Goal: Find specific page/section: Find specific page/section

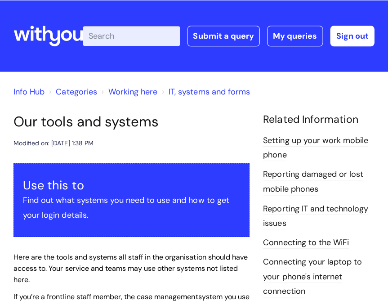
scroll to position [493, 0]
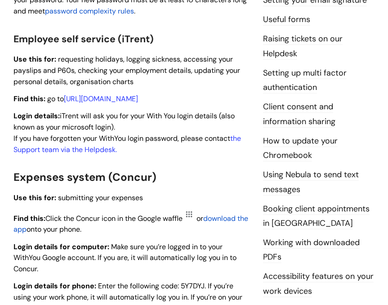
drag, startPoint x: 189, startPoint y: 165, endPoint x: 197, endPoint y: 132, distance: 33.7
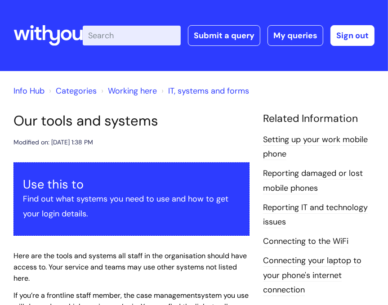
click at [58, 40] on icon at bounding box center [52, 35] width 18 height 21
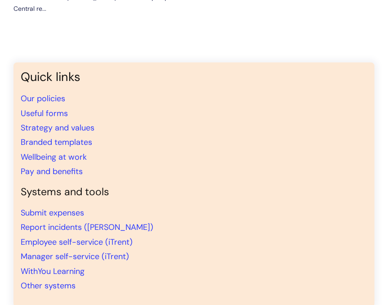
scroll to position [674, 0]
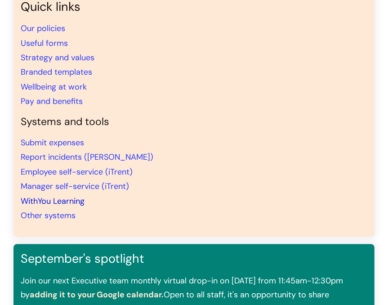
click at [71, 201] on link "WithYou Learning" at bounding box center [53, 201] width 64 height 11
